Goal: Task Accomplishment & Management: Complete application form

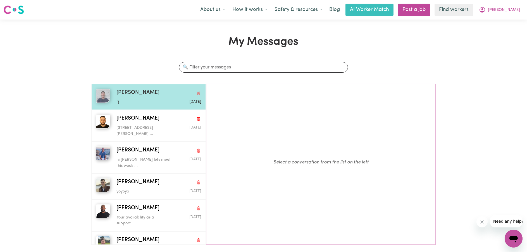
click at [137, 103] on p ":)" at bounding box center [144, 102] width 56 height 6
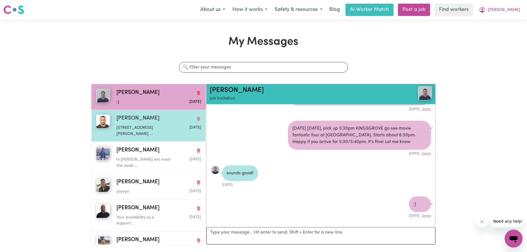
click at [137, 124] on div "1/15 Thorpe Rd KINGSGROVE NSW ..." at bounding box center [144, 130] width 56 height 14
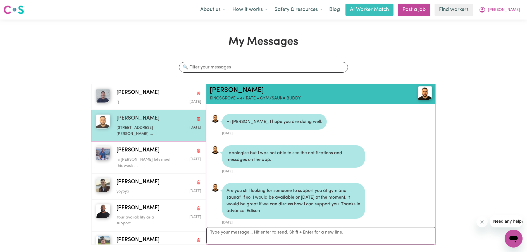
scroll to position [974, 0]
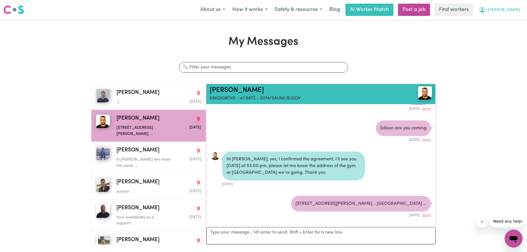
click at [521, 9] on button "[PERSON_NAME]" at bounding box center [499, 10] width 48 height 12
click at [518, 10] on span "[PERSON_NAME]" at bounding box center [504, 10] width 32 height 6
click at [516, 17] on link "My Dashboard" at bounding box center [501, 21] width 44 height 11
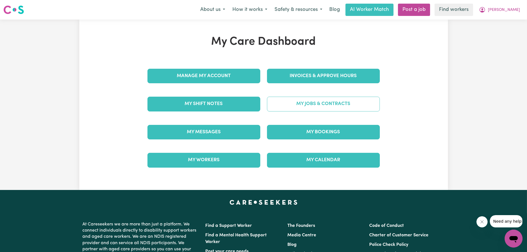
click at [309, 105] on link "My Jobs & Contracts" at bounding box center [323, 104] width 113 height 15
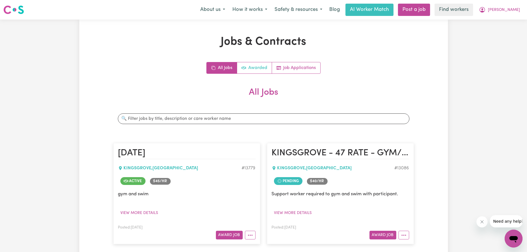
click at [253, 67] on link "Awarded" at bounding box center [254, 67] width 35 height 11
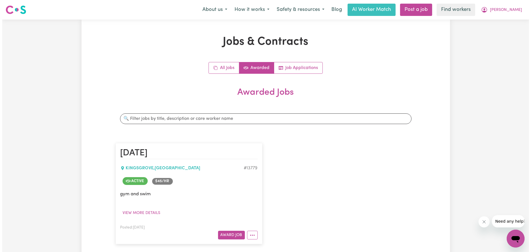
scroll to position [56, 0]
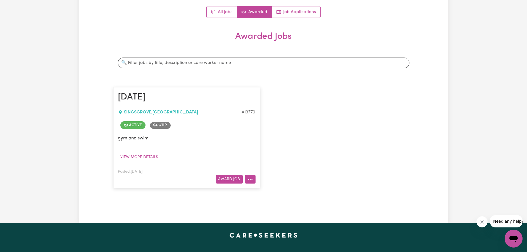
click at [253, 178] on button "More options" at bounding box center [250, 179] width 11 height 9
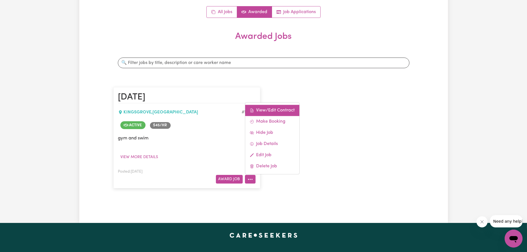
click at [268, 109] on link "View/Edit Contract" at bounding box center [272, 110] width 54 height 11
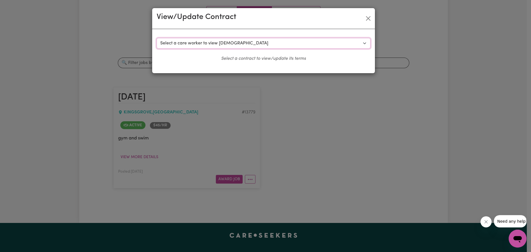
click at [248, 44] on select "Select a care worker to view contract #9916 - Nicholas D (contract terminated) …" at bounding box center [264, 43] width 214 height 11
drag, startPoint x: 248, startPoint y: 44, endPoint x: 280, endPoint y: 36, distance: 32.5
click at [248, 44] on select "Select a care worker to view contract #9916 - Nicholas D (contract terminated) …" at bounding box center [264, 43] width 214 height 11
click at [366, 18] on button "Close" at bounding box center [368, 18] width 9 height 9
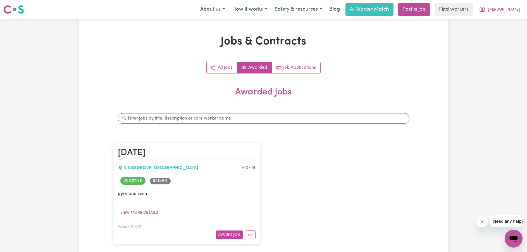
scroll to position [0, 0]
click at [295, 67] on link "Job Applications" at bounding box center [296, 67] width 48 height 11
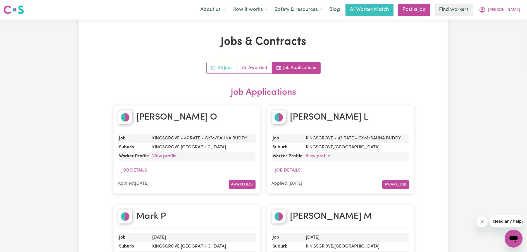
click at [224, 66] on link "All Jobs" at bounding box center [222, 67] width 30 height 11
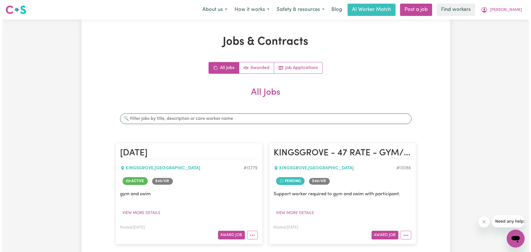
scroll to position [84, 0]
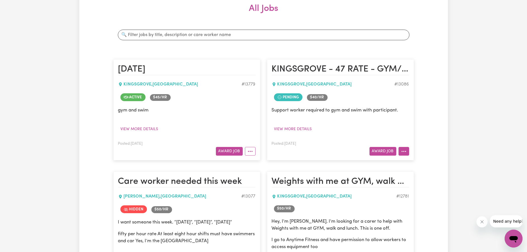
click at [406, 150] on button "More options" at bounding box center [403, 151] width 11 height 9
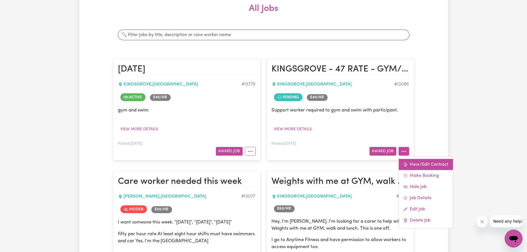
click at [413, 163] on link "View/Edit Contract" at bounding box center [425, 164] width 54 height 11
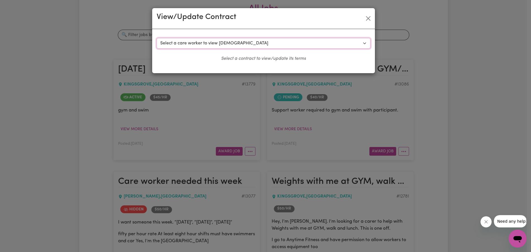
click at [275, 39] on select "Select a care worker to view contract #9590 - Nicolas G (contract terminated) #…" at bounding box center [264, 43] width 214 height 11
click at [367, 17] on button "Close" at bounding box center [368, 18] width 9 height 9
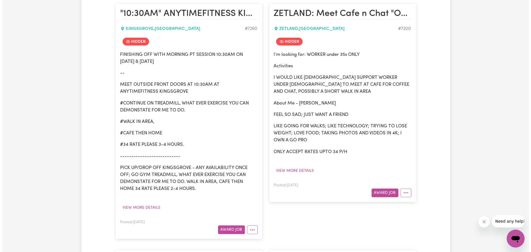
scroll to position [698, 0]
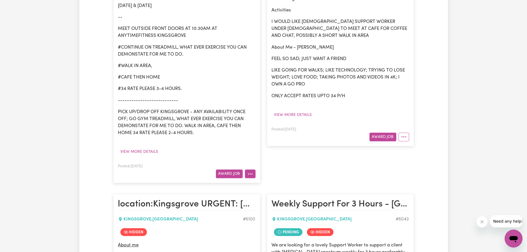
click at [252, 169] on button "More options" at bounding box center [250, 173] width 11 height 9
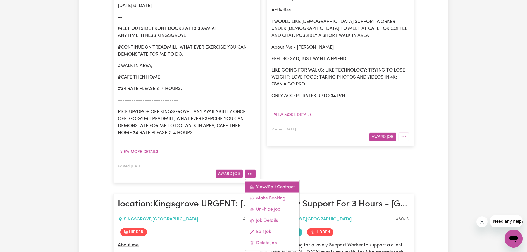
click at [266, 181] on link "View/Edit Contract" at bounding box center [272, 186] width 54 height 11
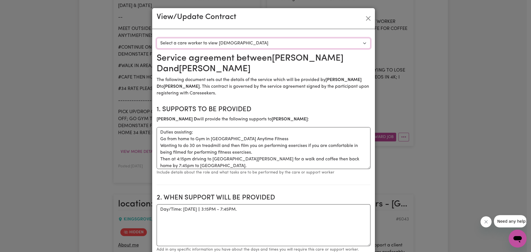
click at [274, 40] on select "Select a care worker to view contract #6434 - Antoine D (contract terminated)" at bounding box center [264, 43] width 214 height 11
click at [365, 17] on button "Close" at bounding box center [368, 18] width 9 height 9
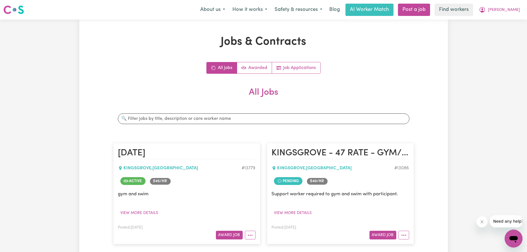
scroll to position [0, 0]
click at [174, 119] on input "Search jobs" at bounding box center [263, 118] width 291 height 11
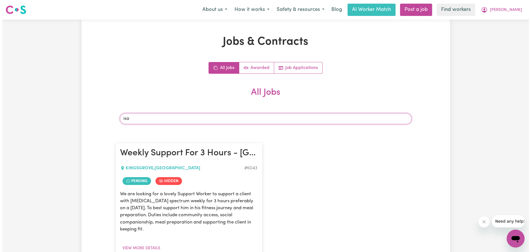
scroll to position [56, 0]
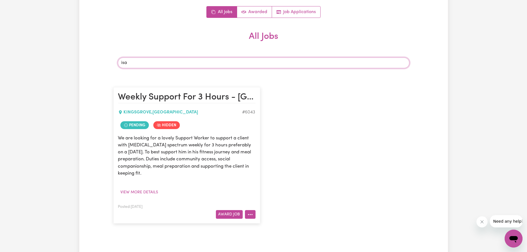
type input "isa"
click at [247, 212] on button "More options" at bounding box center [250, 214] width 11 height 9
click at [268, 146] on link "View/Edit Contract" at bounding box center [272, 145] width 54 height 11
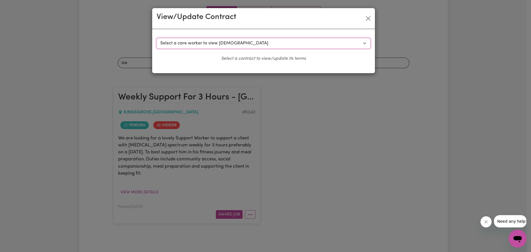
click at [220, 44] on select "Select a care worker to view contract #5179 - Travis M (contract pending) #5180…" at bounding box center [264, 43] width 214 height 11
select select "4807"
click at [157, 38] on select "Select a care worker to view contract #5179 - Travis M (contract pending) #5180…" at bounding box center [264, 43] width 214 height 11
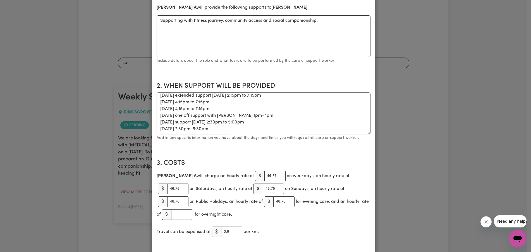
scroll to position [0, 0]
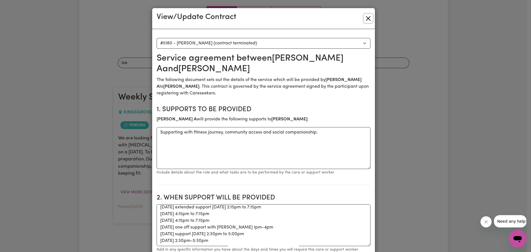
click at [365, 16] on button "Close" at bounding box center [368, 18] width 9 height 9
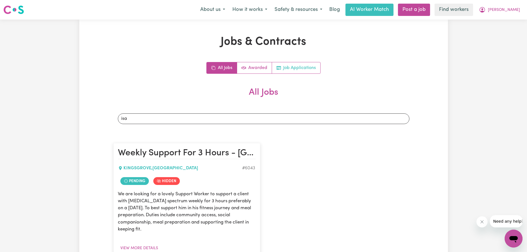
click at [312, 63] on link "Job Applications" at bounding box center [296, 67] width 48 height 11
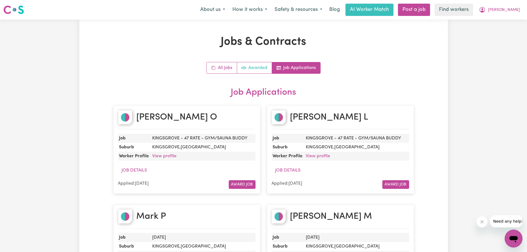
click at [268, 66] on link "Awarded" at bounding box center [254, 67] width 35 height 11
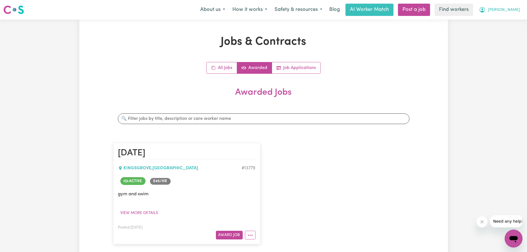
click at [483, 9] on icon "My Account" at bounding box center [482, 9] width 2 height 2
click at [497, 23] on link "My Dashboard" at bounding box center [501, 21] width 44 height 11
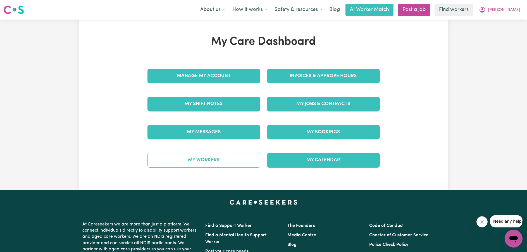
click at [217, 160] on link "My Workers" at bounding box center [203, 160] width 113 height 15
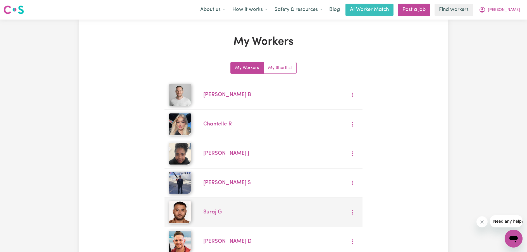
scroll to position [262, 0]
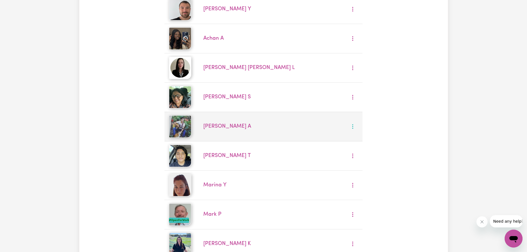
click at [352, 126] on icon "More options" at bounding box center [353, 127] width 6 height 6
click at [359, 137] on link "View Profile" at bounding box center [370, 139] width 44 height 11
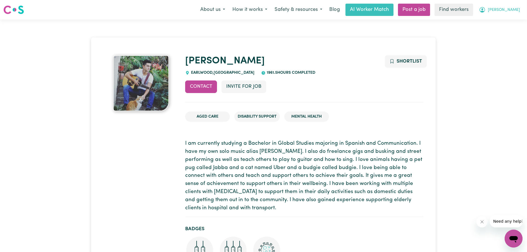
click at [507, 8] on span "[PERSON_NAME]" at bounding box center [504, 10] width 32 height 6
click at [506, 18] on link "My Dashboard" at bounding box center [501, 21] width 44 height 11
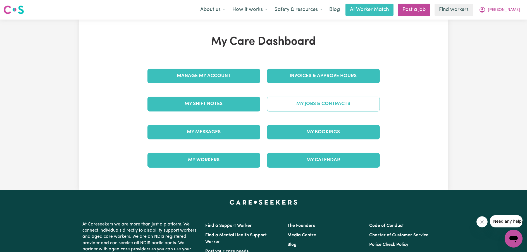
click at [312, 100] on link "My Jobs & Contracts" at bounding box center [323, 104] width 113 height 15
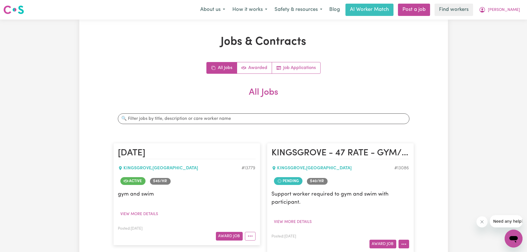
click at [406, 243] on button "More options" at bounding box center [403, 244] width 11 height 9
click at [427, 168] on div "View/Edit Contract Make Booking Hide Job Job Details Edit Job Delete Job" at bounding box center [425, 203] width 55 height 72
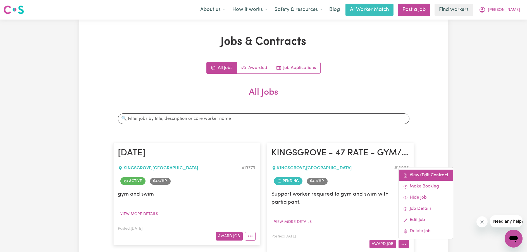
click at [427, 174] on link "View/Edit Contract" at bounding box center [425, 175] width 54 height 11
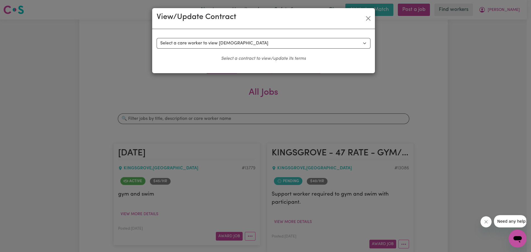
click at [240, 36] on div "Select a contract to view Select a care worker to view contract #9590 - Nicolas…" at bounding box center [263, 51] width 223 height 44
click at [240, 40] on select "Select a care worker to view contract #9590 - Nicolas G (contract terminated) #…" at bounding box center [264, 43] width 214 height 11
select select "9203"
click at [157, 38] on select "Select a care worker to view contract #9590 - Nicolas G (contract terminated) #…" at bounding box center [264, 43] width 214 height 11
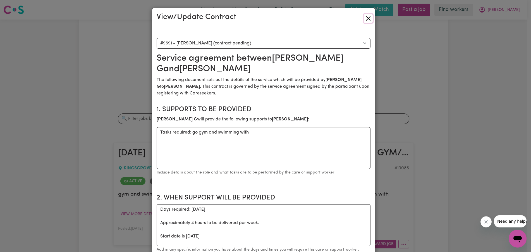
click at [366, 18] on button "Close" at bounding box center [368, 18] width 9 height 9
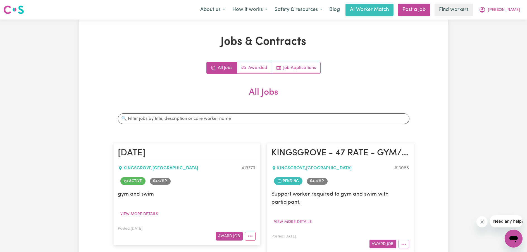
drag, startPoint x: 228, startPoint y: 128, endPoint x: 228, endPoint y: 123, distance: 4.2
click at [228, 127] on div "Search jobs" at bounding box center [263, 119] width 300 height 20
click at [227, 119] on input "Search jobs" at bounding box center [263, 118] width 291 height 11
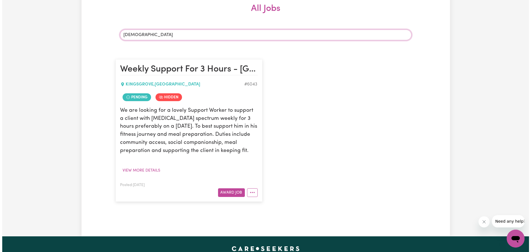
scroll to position [112, 0]
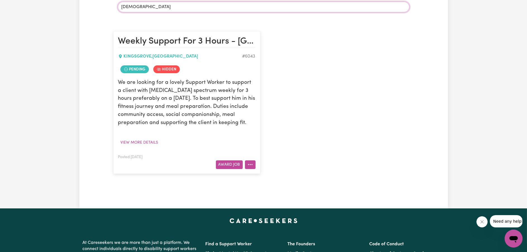
type input "isaa"
click at [251, 162] on icon "More options" at bounding box center [250, 165] width 6 height 6
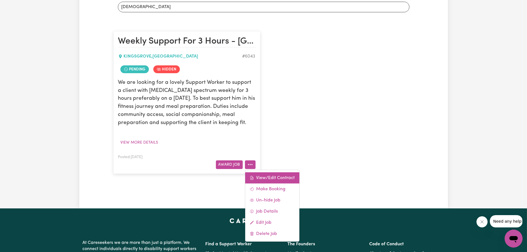
click at [270, 180] on link "View/Edit Contract" at bounding box center [272, 177] width 54 height 11
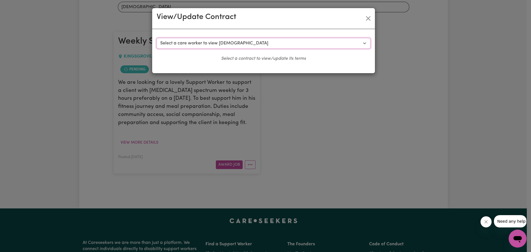
click at [207, 40] on select "Select a care worker to view contract #5179 - Travis M (contract pending) #5180…" at bounding box center [264, 43] width 214 height 11
select select "4807"
click at [157, 38] on select "Select a care worker to view contract #5179 - Travis M (contract pending) #5180…" at bounding box center [264, 43] width 214 height 11
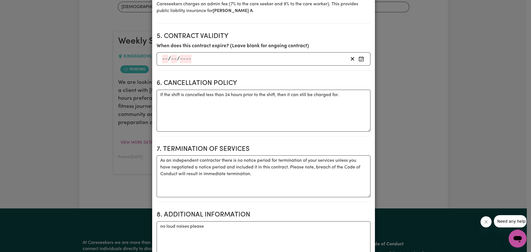
scroll to position [251, 0]
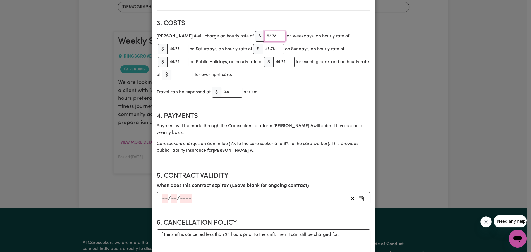
drag, startPoint x: 256, startPoint y: 35, endPoint x: 202, endPoint y: 34, distance: 53.9
click at [264, 34] on input "53.78" at bounding box center [274, 36] width 21 height 11
click at [264, 35] on input "53.78" at bounding box center [274, 36] width 21 height 11
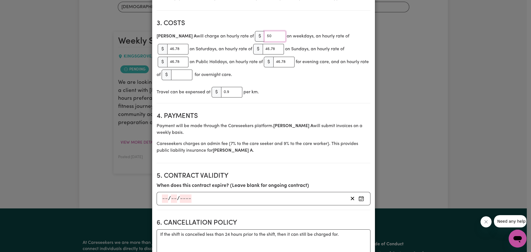
type input "50"
drag, startPoint x: 355, startPoint y: 31, endPoint x: 348, endPoint y: 34, distance: 7.2
click at [188, 44] on input "46.78" at bounding box center [177, 49] width 21 height 11
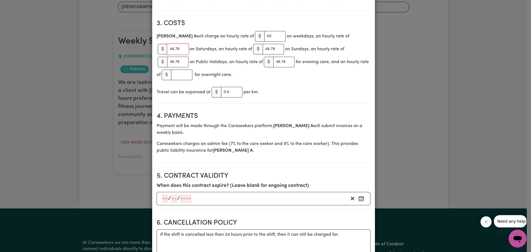
click at [188, 44] on input "46.78" at bounding box center [177, 49] width 21 height 11
type input "50"
click at [263, 49] on input "46.78" at bounding box center [273, 49] width 21 height 11
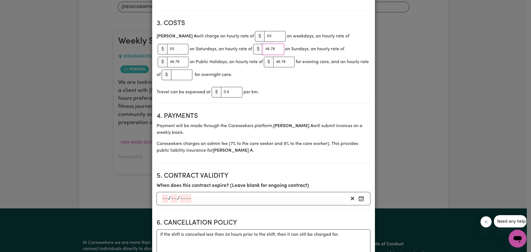
click at [263, 49] on input "46.78" at bounding box center [273, 49] width 21 height 11
drag, startPoint x: 232, startPoint y: 49, endPoint x: 215, endPoint y: 49, distance: 17.0
click at [253, 49] on div "$ 05" at bounding box center [268, 49] width 31 height 11
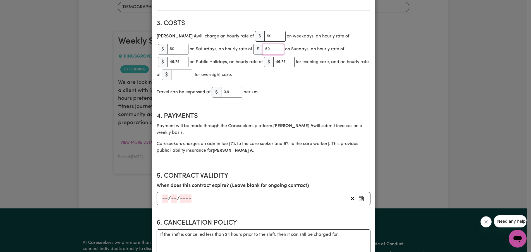
type input "50"
click at [188, 57] on input "46.78" at bounding box center [177, 62] width 21 height 11
type input "50"
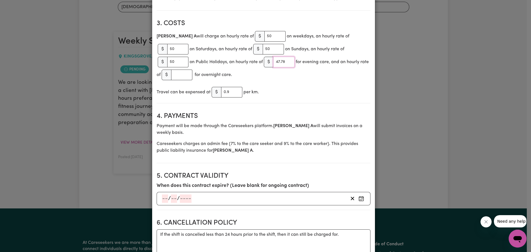
click at [273, 61] on input "47.78" at bounding box center [283, 62] width 21 height 11
click at [273, 61] on input "48.78" at bounding box center [283, 62] width 21 height 11
drag, startPoint x: 231, startPoint y: 61, endPoint x: 214, endPoint y: 62, distance: 17.1
click at [264, 62] on div "$ 48.78" at bounding box center [279, 62] width 31 height 11
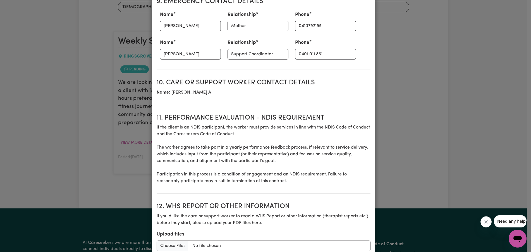
scroll to position [736, 0]
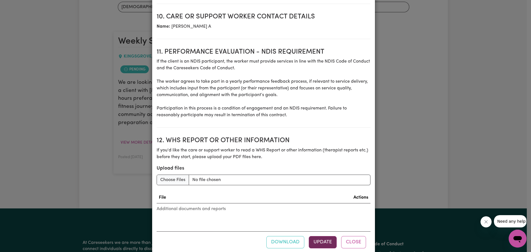
type input "50"
click at [325, 236] on button "Update" at bounding box center [323, 242] width 28 height 12
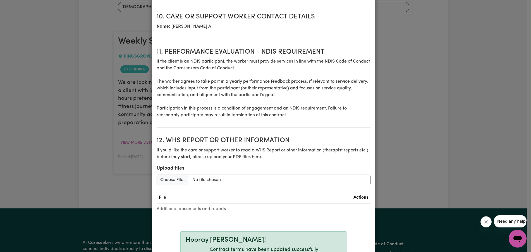
scroll to position [768, 0]
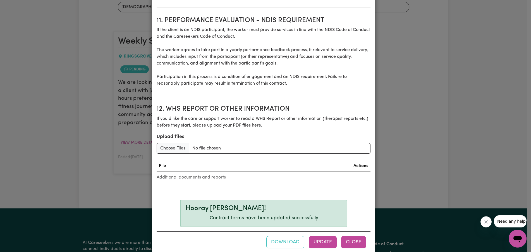
click at [352, 236] on button "Close" at bounding box center [353, 242] width 25 height 12
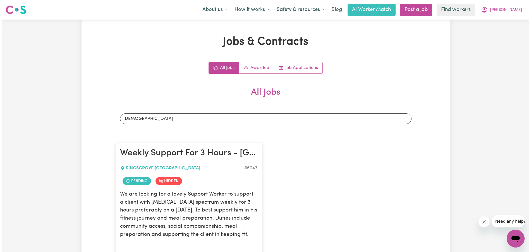
scroll to position [56, 0]
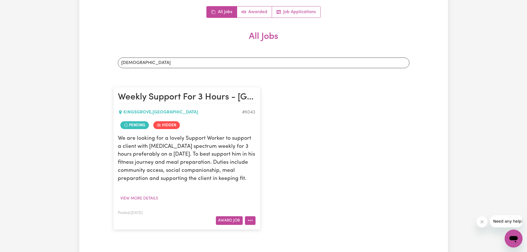
click at [251, 218] on button "More options" at bounding box center [250, 220] width 11 height 9
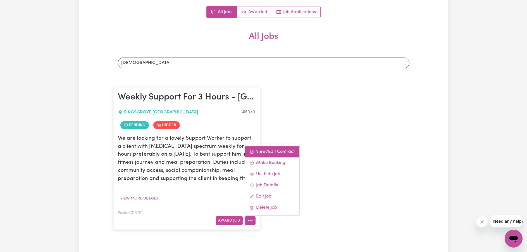
click at [271, 152] on link "View/Edit Contract" at bounding box center [272, 151] width 54 height 11
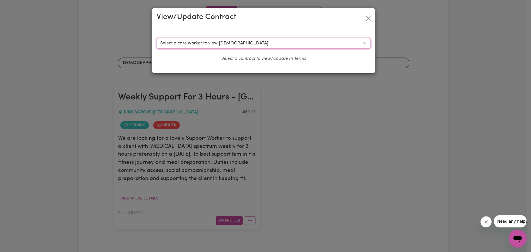
click at [248, 40] on select "Select a care worker to view contract #5179 - Travis M (contract pending) #5180…" at bounding box center [264, 43] width 214 height 11
click at [252, 40] on select "Select a care worker to view contract #5179 - Travis M (contract pending) #5180…" at bounding box center [264, 43] width 214 height 11
click at [370, 16] on button "Close" at bounding box center [368, 18] width 9 height 9
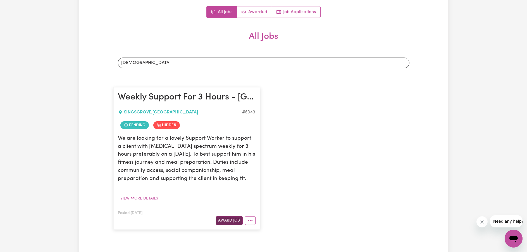
click at [235, 218] on button "Award Job" at bounding box center [229, 220] width 27 height 9
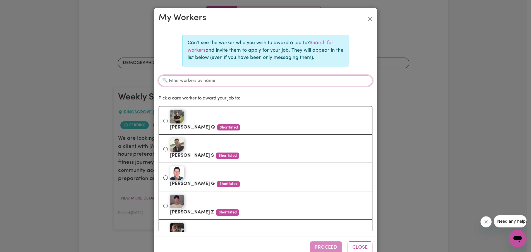
click at [184, 80] on input "Filter workers by name" at bounding box center [266, 80] width 214 height 11
type input "isaac"
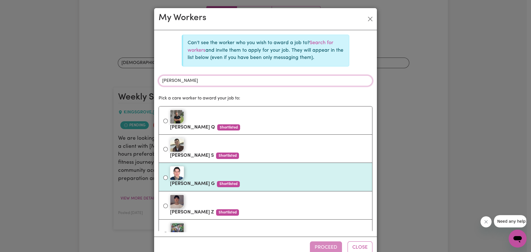
scroll to position [16, 0]
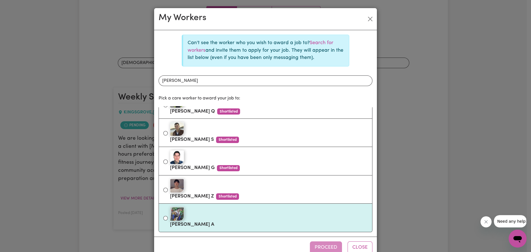
click at [163, 216] on div "Isaac A" at bounding box center [265, 217] width 204 height 23
click at [163, 218] on input "Isaac A" at bounding box center [165, 218] width 4 height 4
radio input "true"
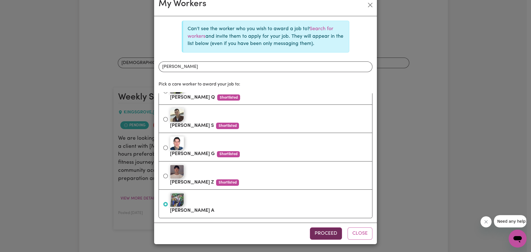
click at [329, 233] on button "Proceed" at bounding box center [326, 233] width 32 height 12
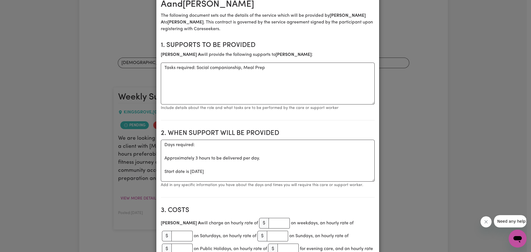
scroll to position [112, 0]
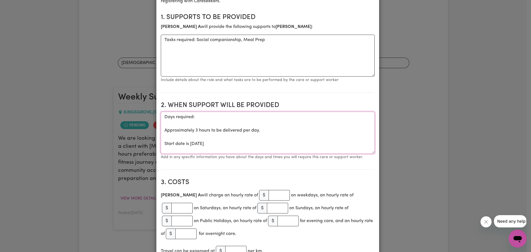
click at [193, 131] on textarea "Days required: Approximately 3 hours to be delivered per day. Start date is Fri…" at bounding box center [268, 133] width 214 height 42
drag, startPoint x: 243, startPoint y: 130, endPoint x: 261, endPoint y: 133, distance: 18.2
click at [261, 133] on textarea "Days required: Approximately 2-3 hours to be delivered per day. Start date is F…" at bounding box center [268, 133] width 214 height 42
drag, startPoint x: 205, startPoint y: 145, endPoint x: 201, endPoint y: 144, distance: 4.5
click at [201, 144] on textarea "Days required: Approximately 2-3 hours to be delivered Start date is Friday 27 …" at bounding box center [268, 133] width 214 height 42
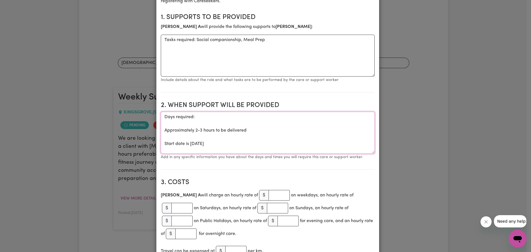
click at [228, 144] on textarea "Days required: Approximately 2-3 hours to be delivered Start date is Friday 11 …" at bounding box center [268, 133] width 214 height 42
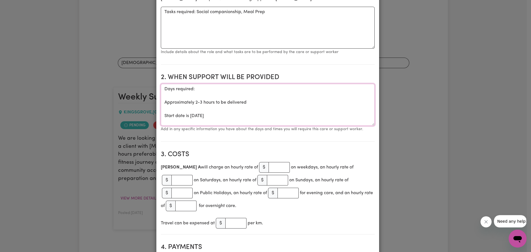
type textarea "Days required: Approximately 2-3 hours to be delivered Start date is Friday 11 …"
click at [269, 166] on input "1" at bounding box center [279, 167] width 21 height 11
drag, startPoint x: 250, startPoint y: 166, endPoint x: 235, endPoint y: 165, distance: 14.9
click at [259, 165] on div "$ 150" at bounding box center [274, 167] width 31 height 11
type input "50"
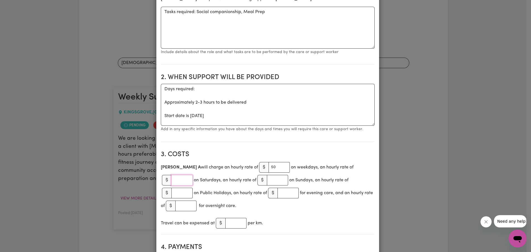
click at [193, 175] on input "number" at bounding box center [181, 180] width 21 height 11
type input "50"
click at [267, 178] on input "1" at bounding box center [277, 180] width 21 height 11
drag, startPoint x: 237, startPoint y: 178, endPoint x: 220, endPoint y: 182, distance: 17.5
click at [257, 182] on div "$ 1" at bounding box center [272, 180] width 31 height 11
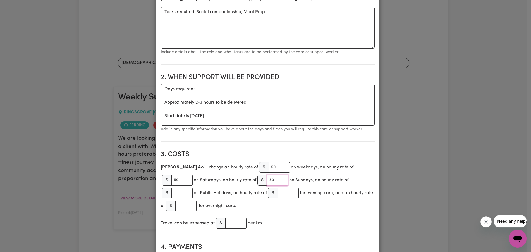
type input "50"
click at [193, 188] on input "number" at bounding box center [181, 193] width 21 height 11
type input "50"
click at [278, 195] on input "number" at bounding box center [288, 193] width 21 height 11
type input "50"
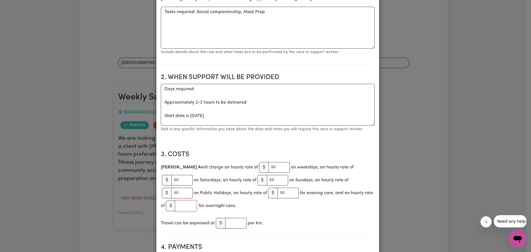
click at [197, 200] on input "number" at bounding box center [185, 205] width 21 height 11
type input "50"
click at [229, 218] on input "number" at bounding box center [235, 223] width 21 height 11
drag, startPoint x: 230, startPoint y: 216, endPoint x: 214, endPoint y: 217, distance: 16.0
click at [216, 218] on div "$ .9" at bounding box center [231, 223] width 31 height 11
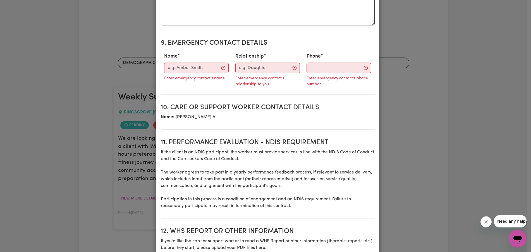
scroll to position [734, 0]
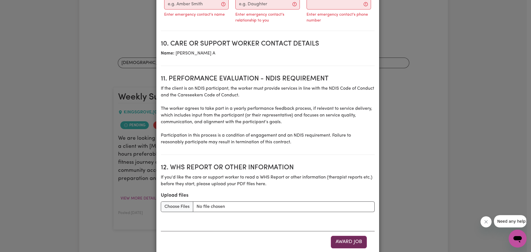
type input "0.9"
click at [348, 236] on button "Award Job" at bounding box center [349, 242] width 36 height 12
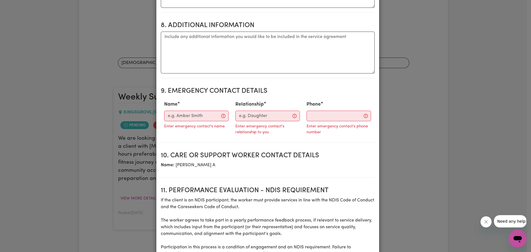
scroll to position [594, 0]
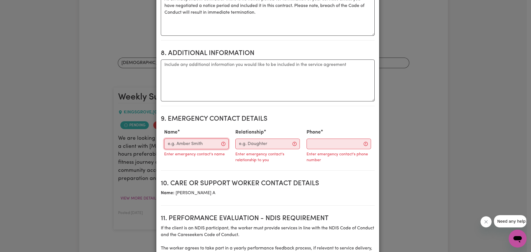
click at [211, 138] on input "Name" at bounding box center [196, 143] width 64 height 11
click at [217, 138] on input "Name" at bounding box center [196, 143] width 64 height 11
click at [220, 138] on input "Name" at bounding box center [196, 143] width 64 height 11
click at [272, 138] on input "Relationship" at bounding box center [267, 143] width 64 height 11
click at [328, 138] on input "Phone" at bounding box center [339, 143] width 64 height 11
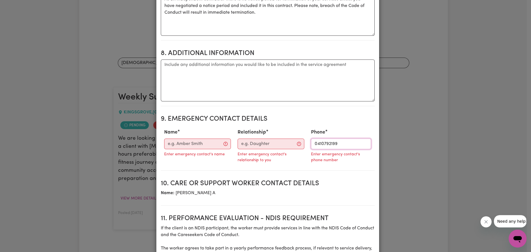
type input "0410792199"
click at [254, 138] on input "Relationship" at bounding box center [271, 143] width 67 height 11
type input "mum"
click at [196, 138] on input "Name" at bounding box center [198, 143] width 68 height 11
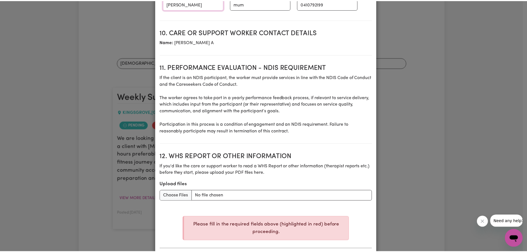
scroll to position [751, 0]
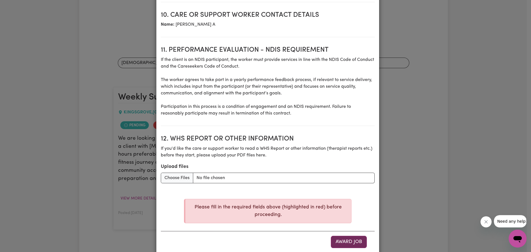
type input "Kokona K"
click at [348, 236] on button "Award Job" at bounding box center [349, 242] width 36 height 12
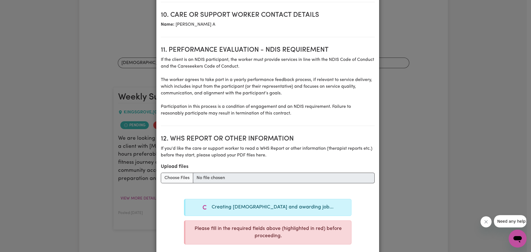
type textarea "Days required: Approximately 3 hours to be delivered per day. Start date is Fri…"
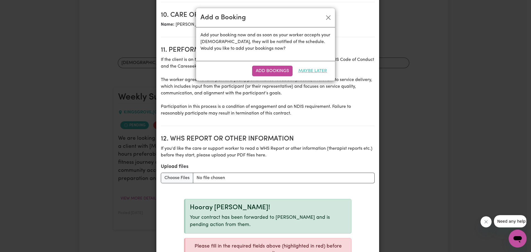
click at [319, 71] on button "Maybe Later" at bounding box center [313, 71] width 36 height 11
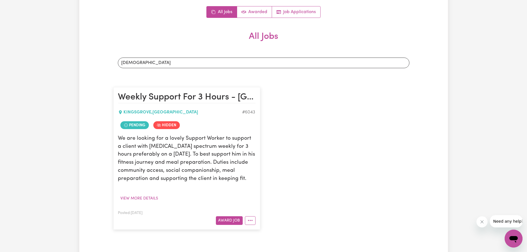
scroll to position [0, 0]
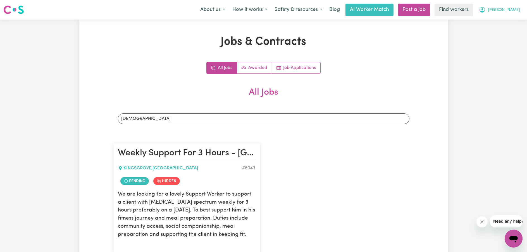
click at [505, 13] on button "[PERSON_NAME]" at bounding box center [499, 10] width 48 height 12
click at [502, 25] on link "My Dashboard" at bounding box center [501, 21] width 44 height 11
